Goal: Information Seeking & Learning: Learn about a topic

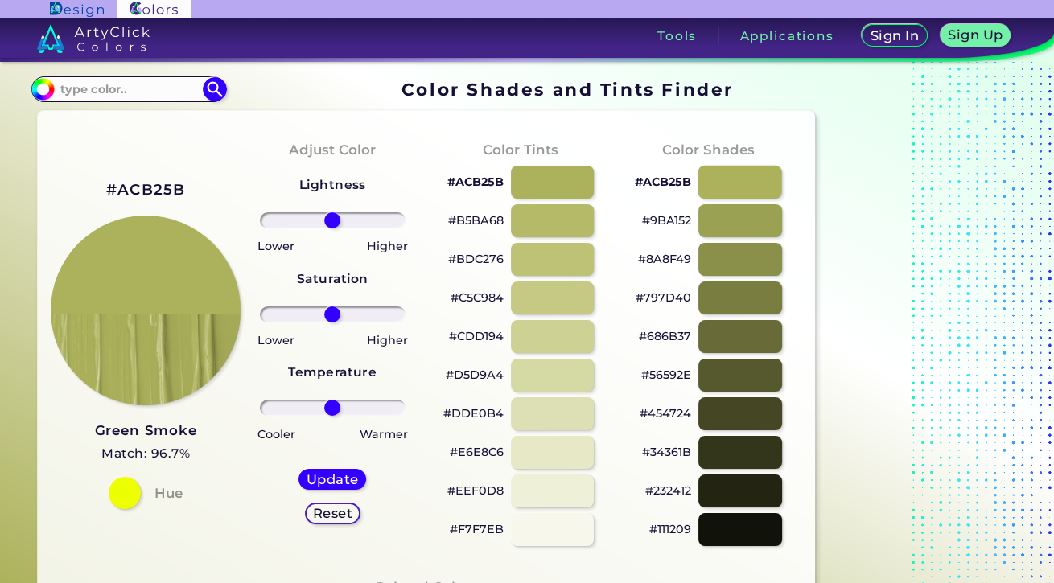
click at [737, 193] on div at bounding box center [740, 182] width 84 height 33
click at [742, 223] on div at bounding box center [740, 220] width 84 height 33
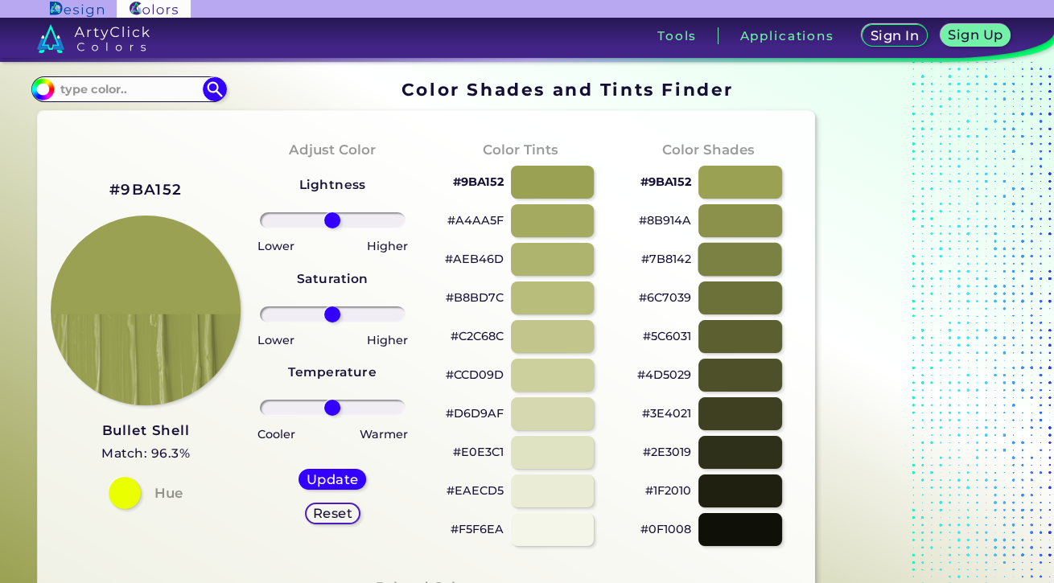
click at [738, 259] on div at bounding box center [740, 259] width 84 height 33
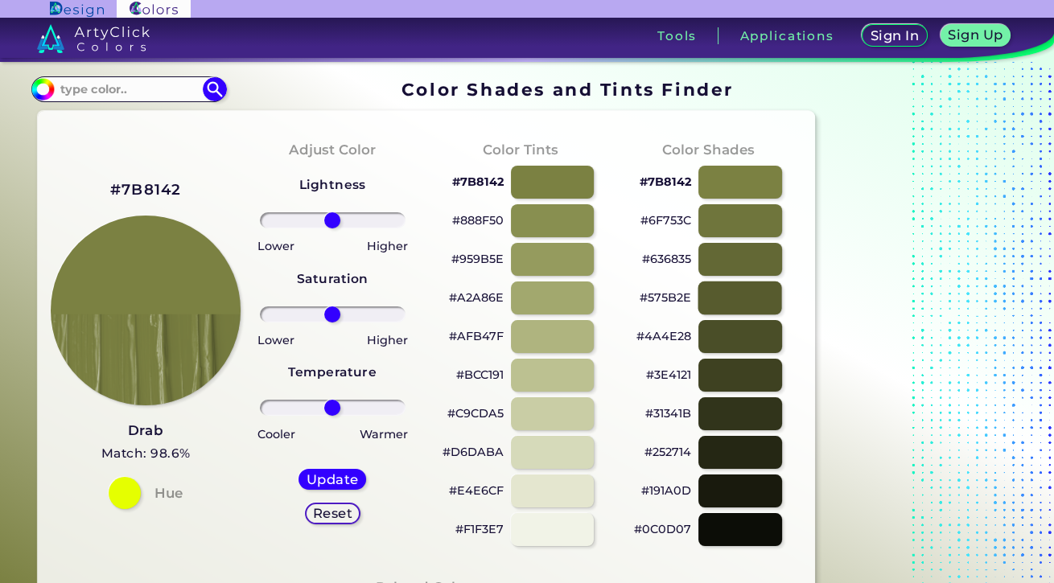
click at [735, 296] on div at bounding box center [740, 298] width 84 height 33
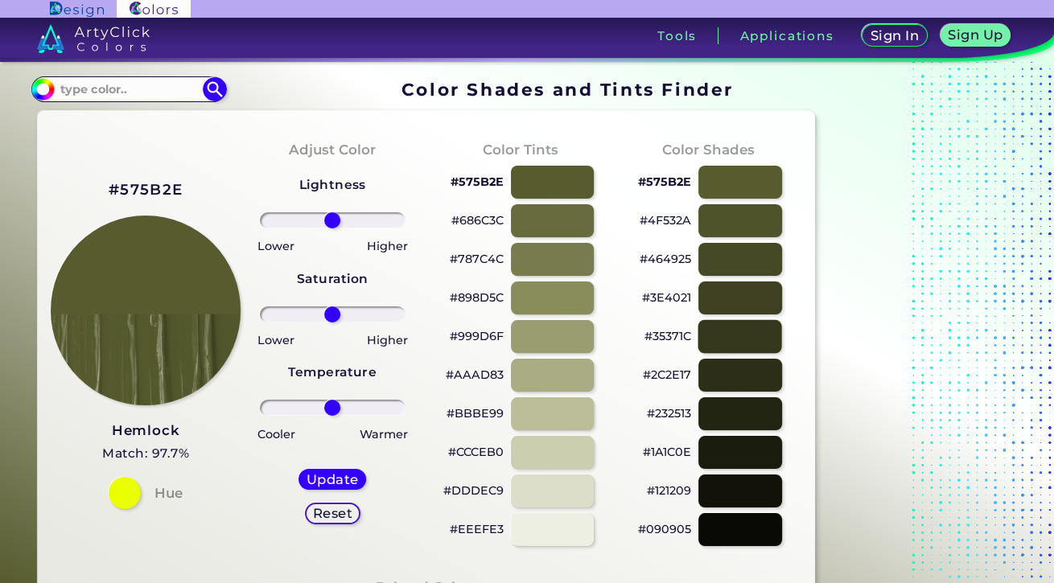
click at [735, 332] on div at bounding box center [740, 336] width 84 height 33
type input "#35371c"
